Goal: Task Accomplishment & Management: Use online tool/utility

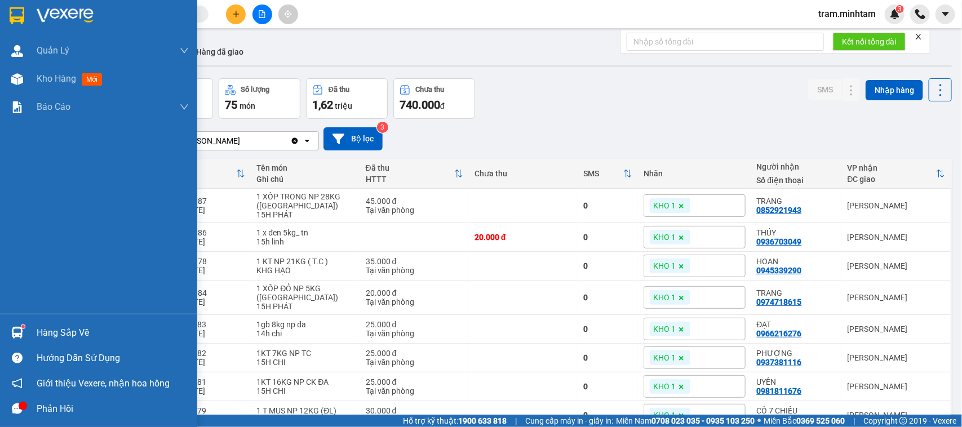
click at [18, 328] on img at bounding box center [17, 333] width 12 height 12
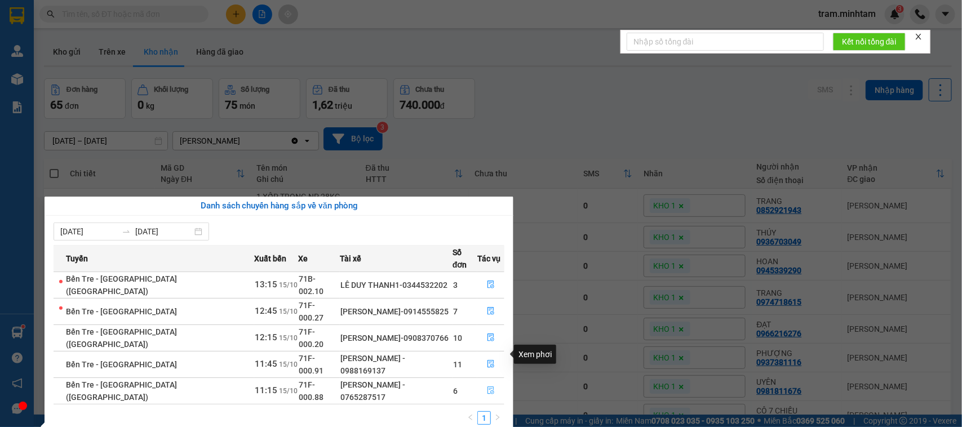
click at [479, 382] on button "button" at bounding box center [491, 391] width 26 height 18
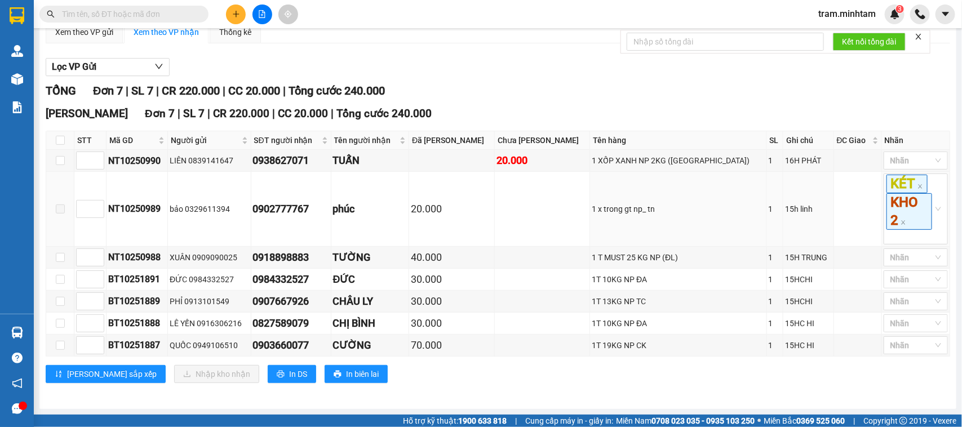
scroll to position [134, 0]
click at [58, 345] on input "checkbox" at bounding box center [60, 345] width 9 height 9
checkbox input "true"
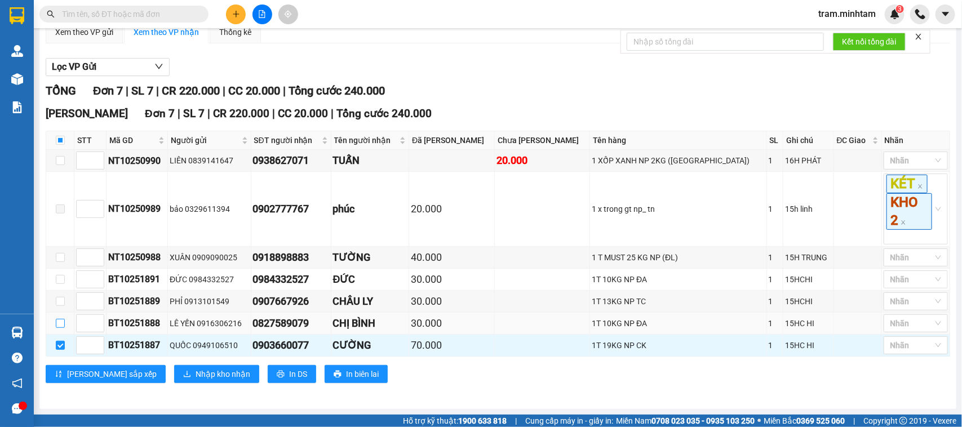
click at [61, 322] on input "checkbox" at bounding box center [60, 323] width 9 height 9
checkbox input "true"
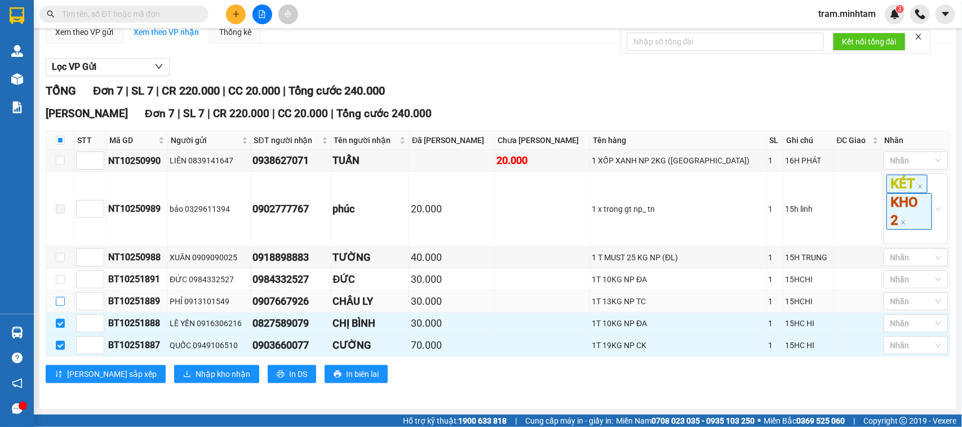
click at [62, 302] on input "checkbox" at bounding box center [60, 301] width 9 height 9
checkbox input "true"
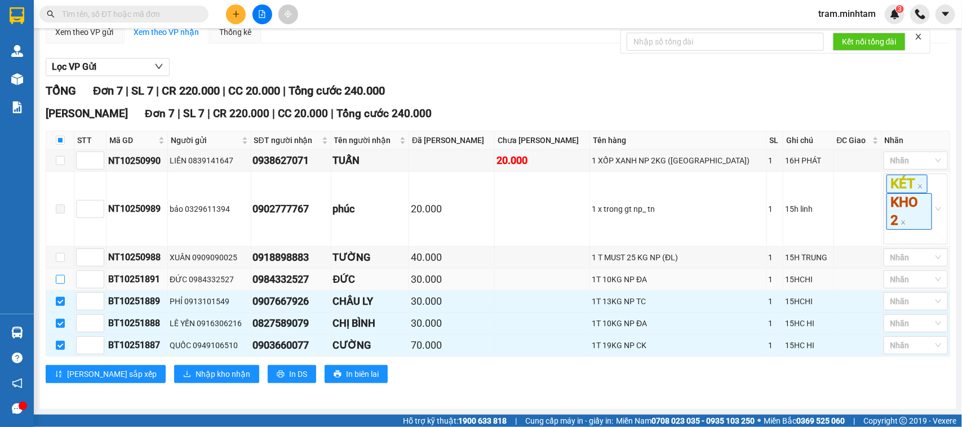
click at [62, 276] on input "checkbox" at bounding box center [60, 279] width 9 height 9
checkbox input "true"
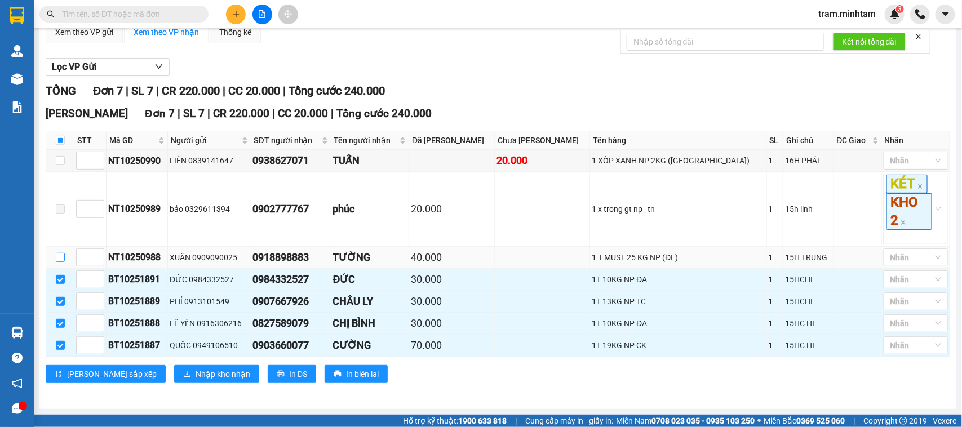
click at [56, 257] on input "checkbox" at bounding box center [60, 257] width 9 height 9
checkbox input "true"
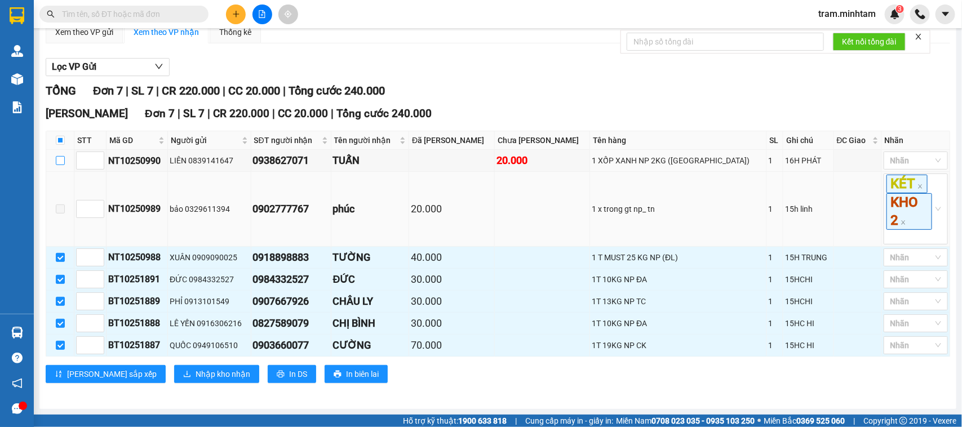
drag, startPoint x: 62, startPoint y: 155, endPoint x: 118, endPoint y: 201, distance: 72.1
click at [61, 156] on input "checkbox" at bounding box center [60, 160] width 9 height 9
checkbox input "true"
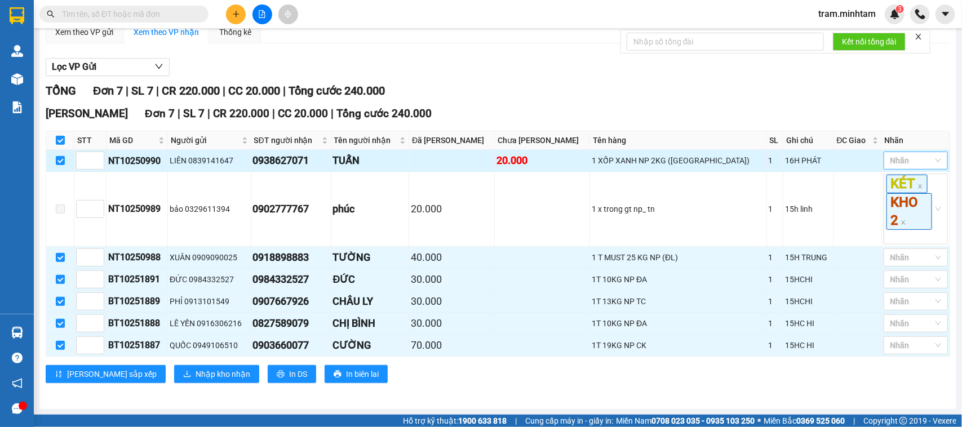
click at [919, 156] on div at bounding box center [909, 161] width 47 height 14
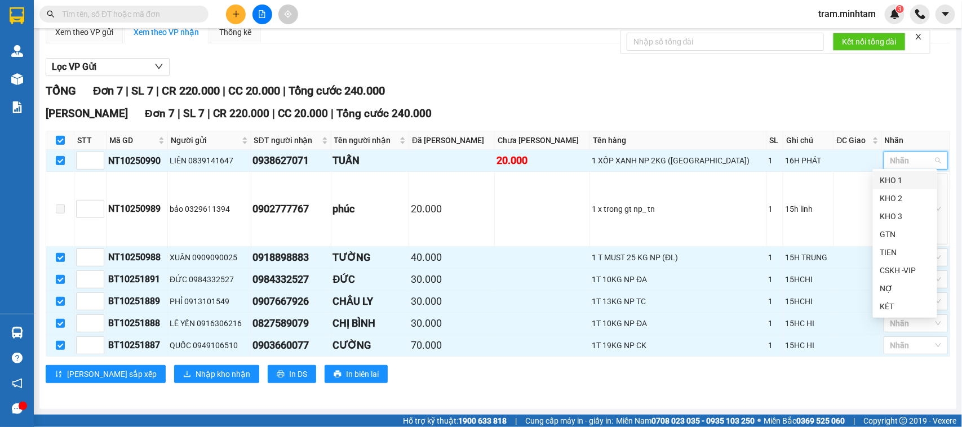
click at [894, 181] on div "KHO 1" at bounding box center [904, 180] width 51 height 12
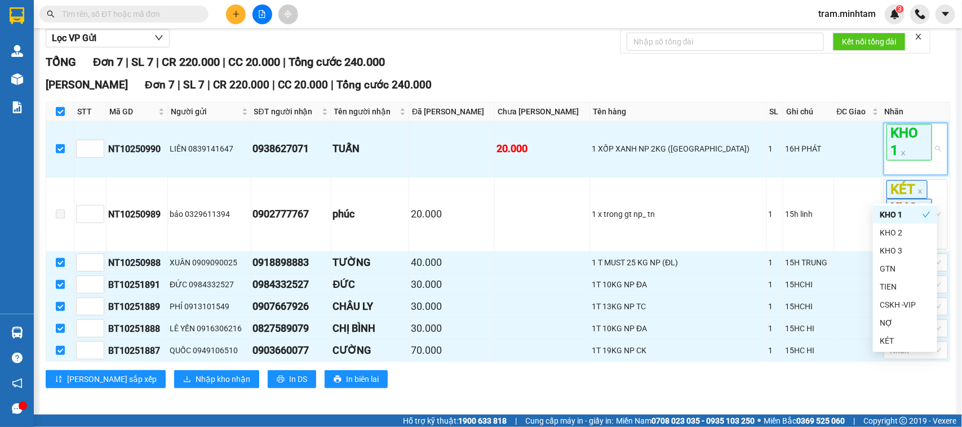
click at [913, 160] on span "KHO 1" at bounding box center [909, 142] width 46 height 36
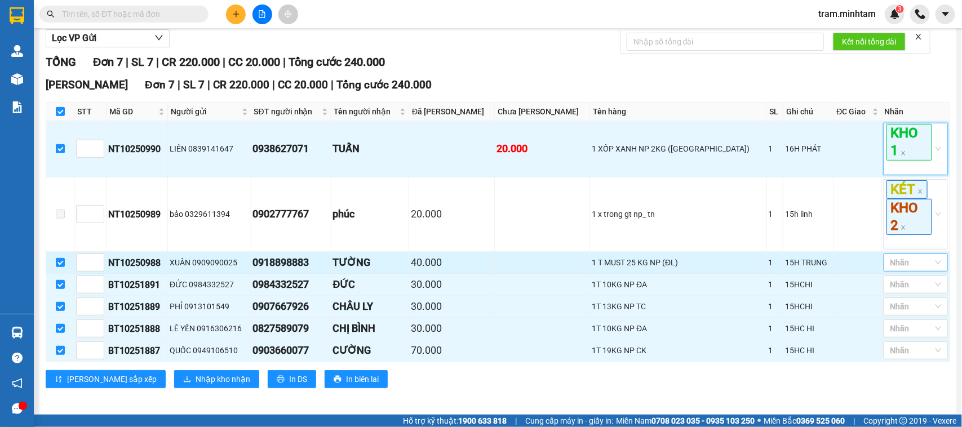
click at [897, 269] on div at bounding box center [909, 263] width 47 height 14
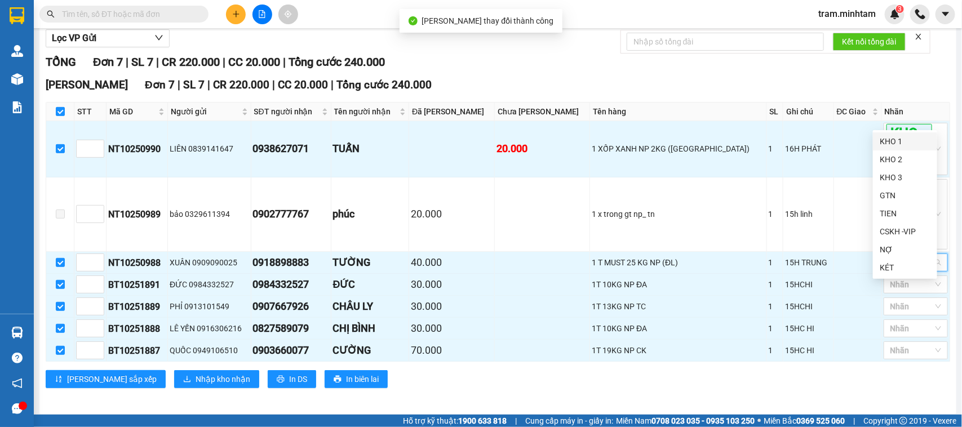
click at [906, 139] on div "KHO 1" at bounding box center [904, 141] width 51 height 12
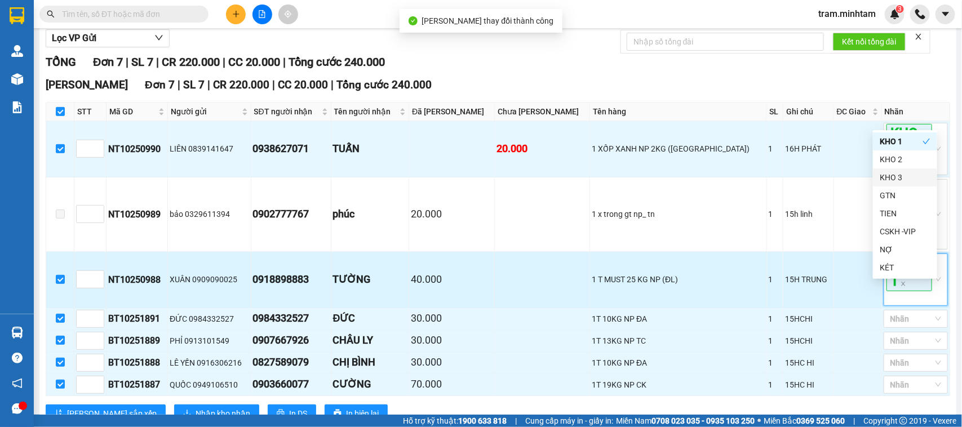
click at [899, 291] on span "KHO 1" at bounding box center [909, 273] width 46 height 36
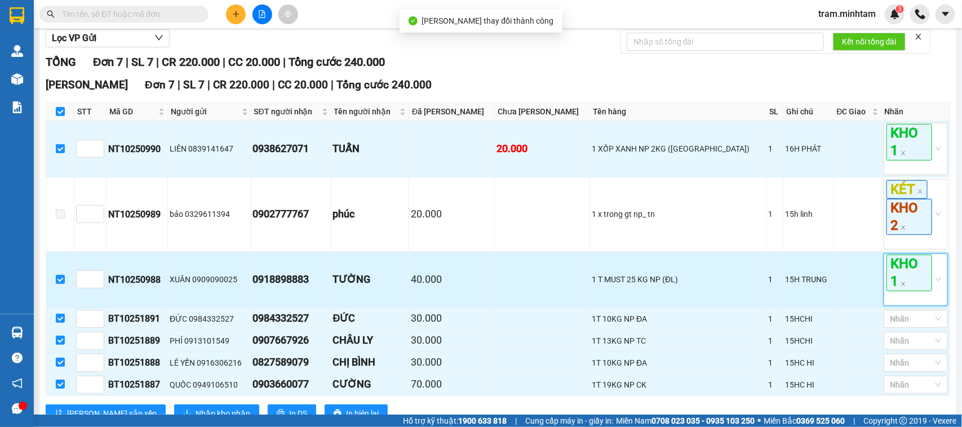
scroll to position [202, 0]
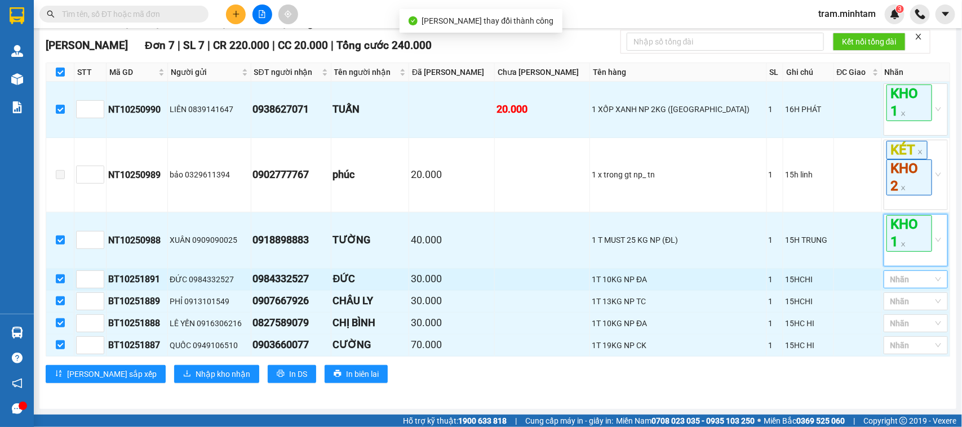
click at [910, 283] on div at bounding box center [909, 280] width 47 height 14
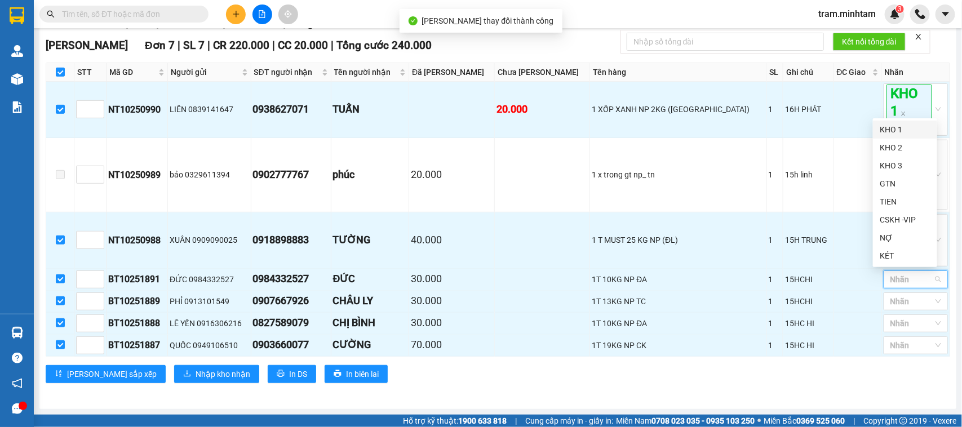
click at [895, 128] on div "KHO 1" at bounding box center [904, 129] width 51 height 12
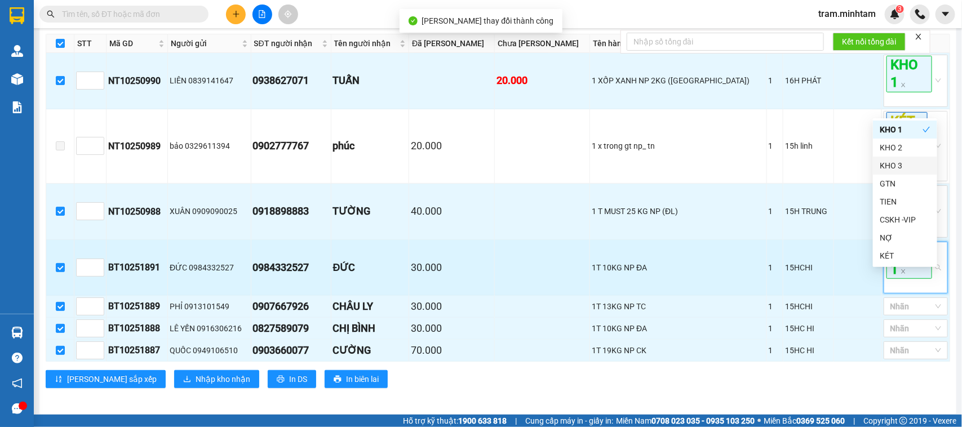
click at [886, 279] on span "KHO 1" at bounding box center [909, 261] width 46 height 36
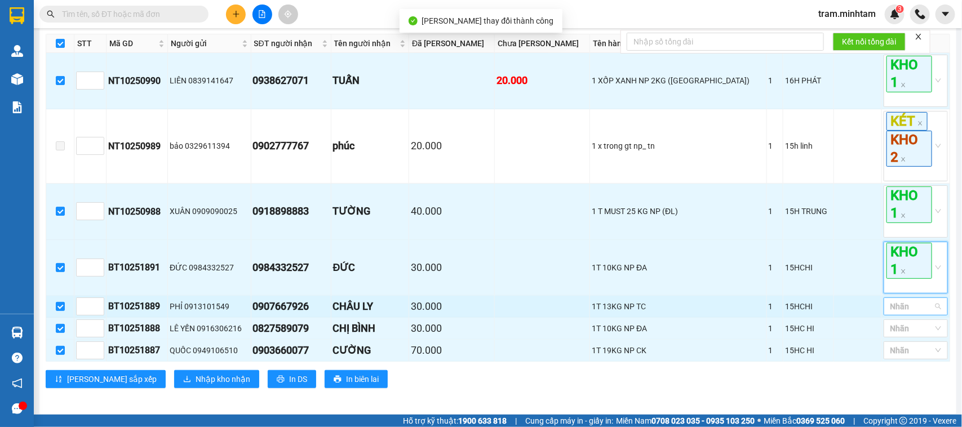
click at [897, 313] on div at bounding box center [909, 307] width 47 height 14
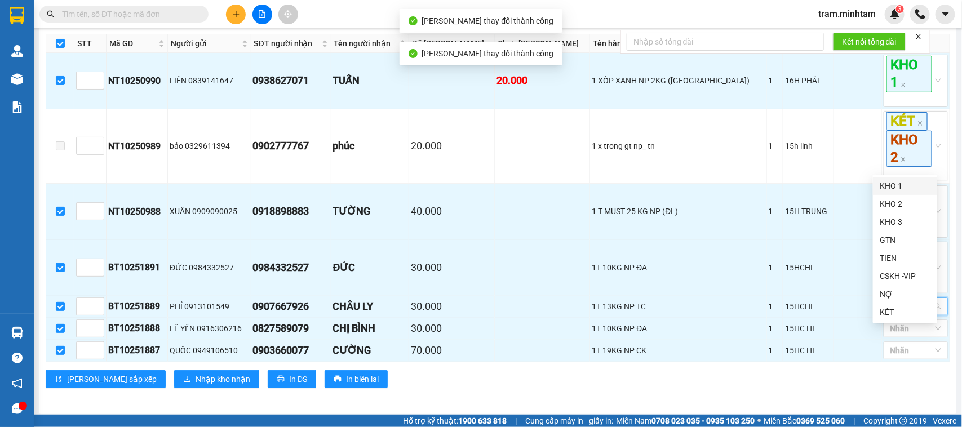
click at [893, 186] on div "KHO 1" at bounding box center [904, 186] width 51 height 12
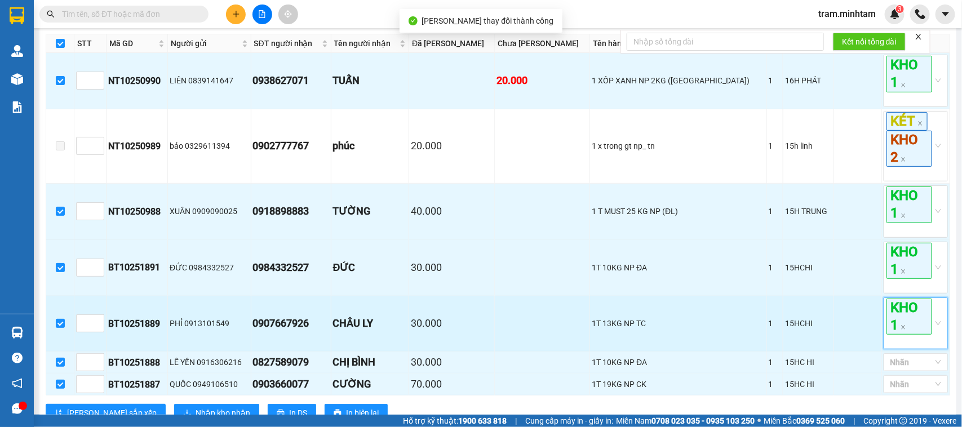
click at [900, 335] on span "KHO 1" at bounding box center [909, 317] width 46 height 36
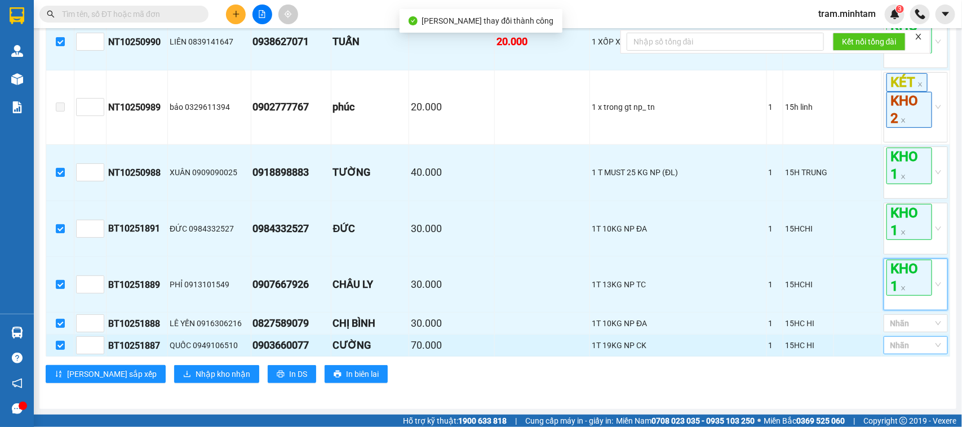
scroll to position [271, 0]
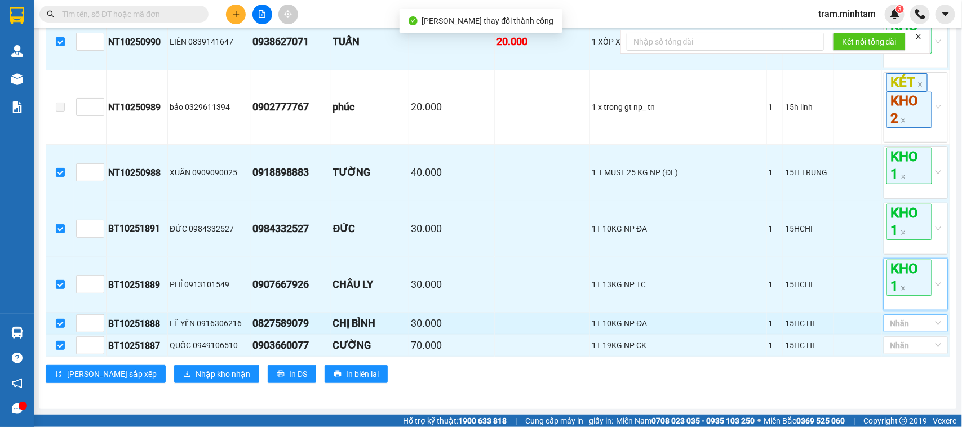
click at [914, 322] on div at bounding box center [909, 324] width 47 height 14
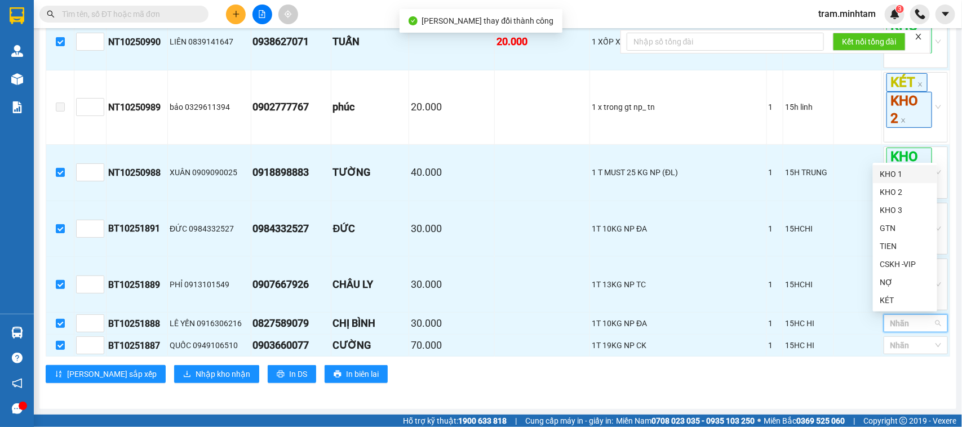
click at [899, 179] on div "KHO 1" at bounding box center [904, 174] width 51 height 12
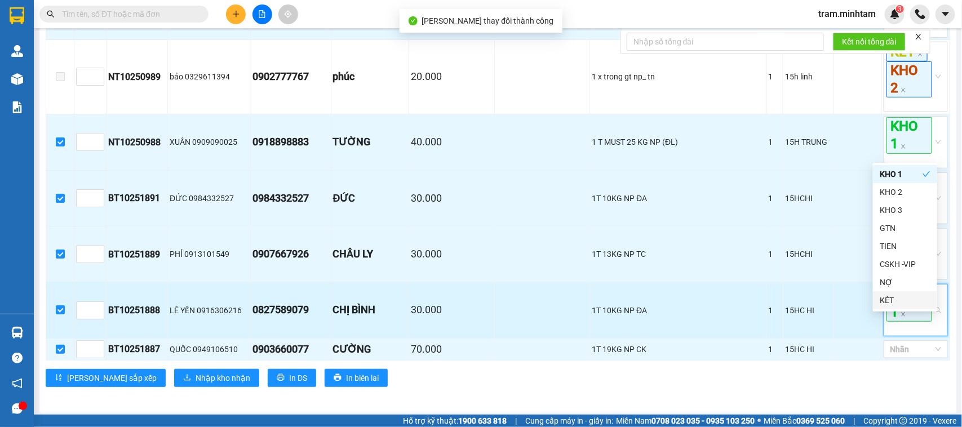
click at [902, 321] on span "KHO 1" at bounding box center [909, 303] width 46 height 36
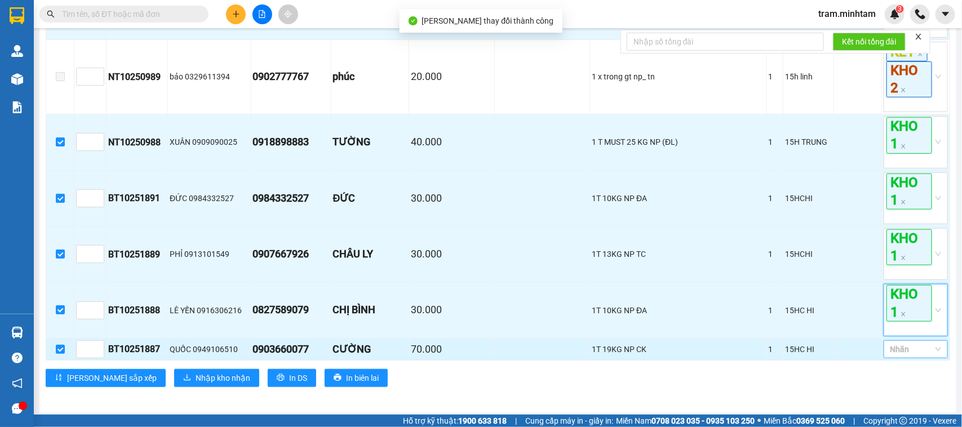
click at [913, 356] on div at bounding box center [909, 349] width 47 height 14
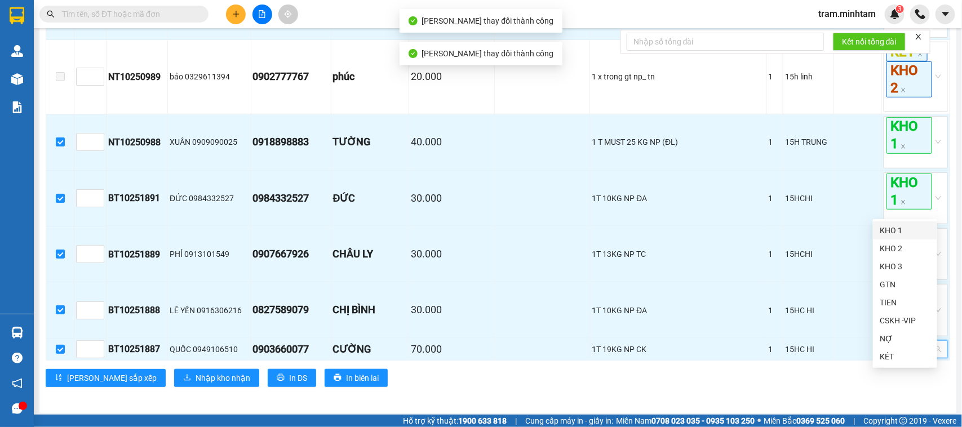
click at [892, 230] on div "KHO 1" at bounding box center [904, 230] width 51 height 12
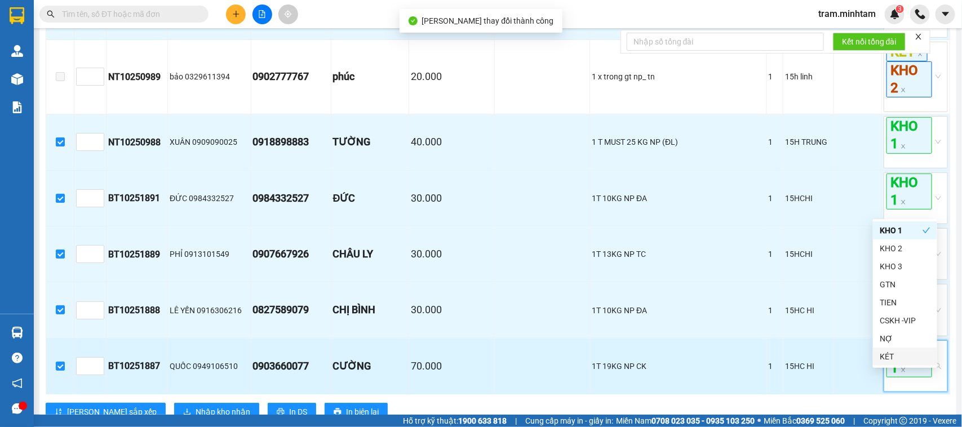
click at [908, 377] on span "KHO 1" at bounding box center [909, 359] width 46 height 36
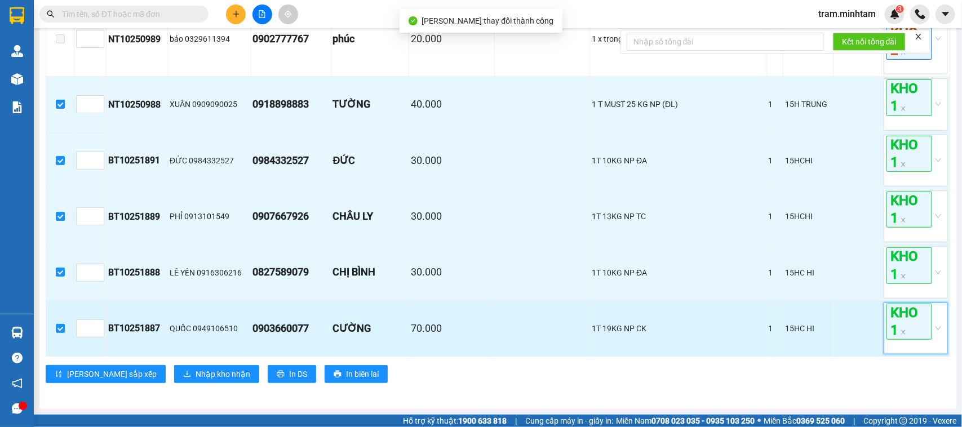
scroll to position [339, 0]
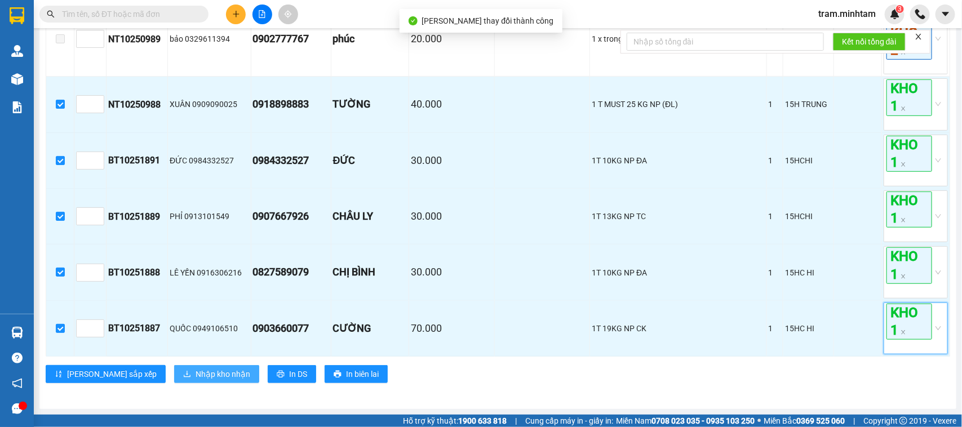
click at [195, 368] on span "Nhập kho nhận" at bounding box center [222, 374] width 55 height 12
click at [196, 373] on span "Nhập kho nhận" at bounding box center [222, 374] width 55 height 12
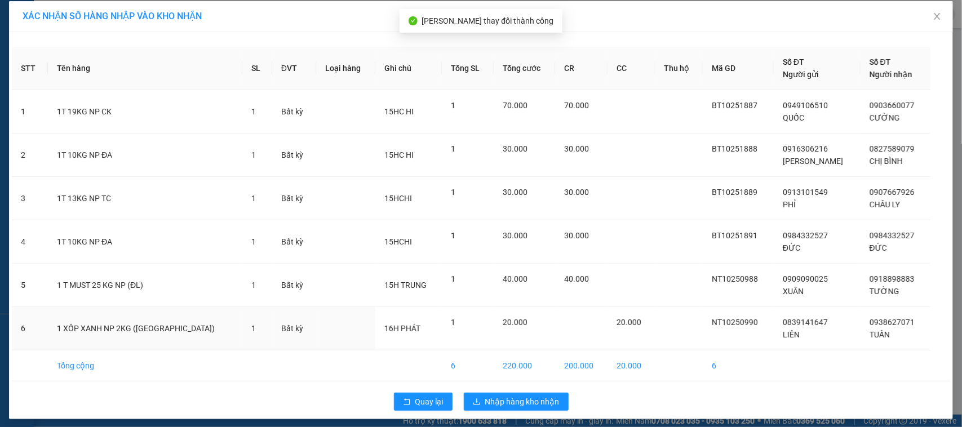
scroll to position [10, 0]
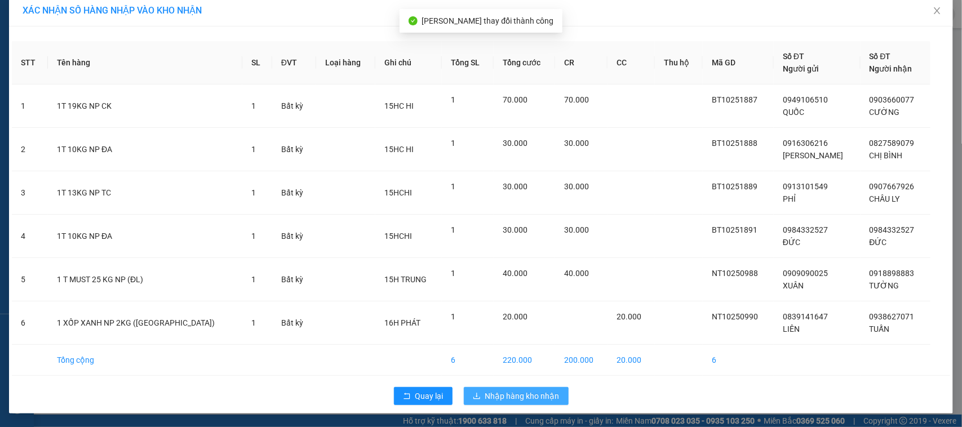
click at [514, 390] on span "Nhập hàng kho nhận" at bounding box center [522, 396] width 74 height 12
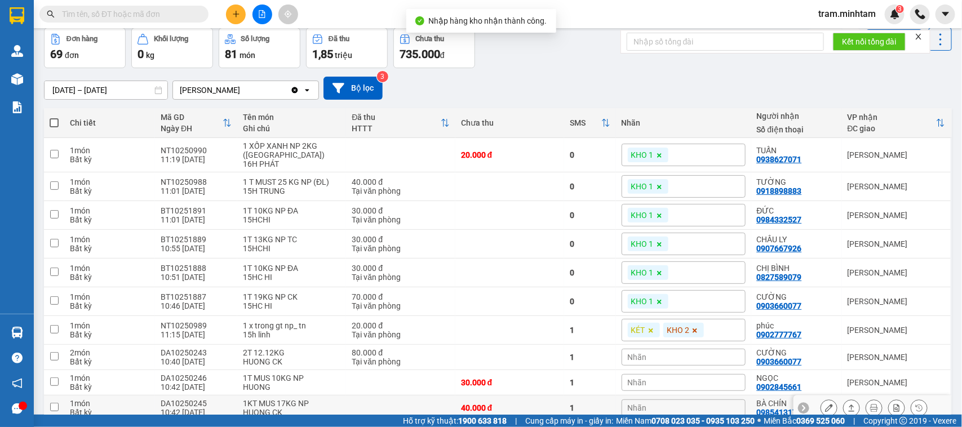
scroll to position [31, 0]
